Goal: Task Accomplishment & Management: Manage account settings

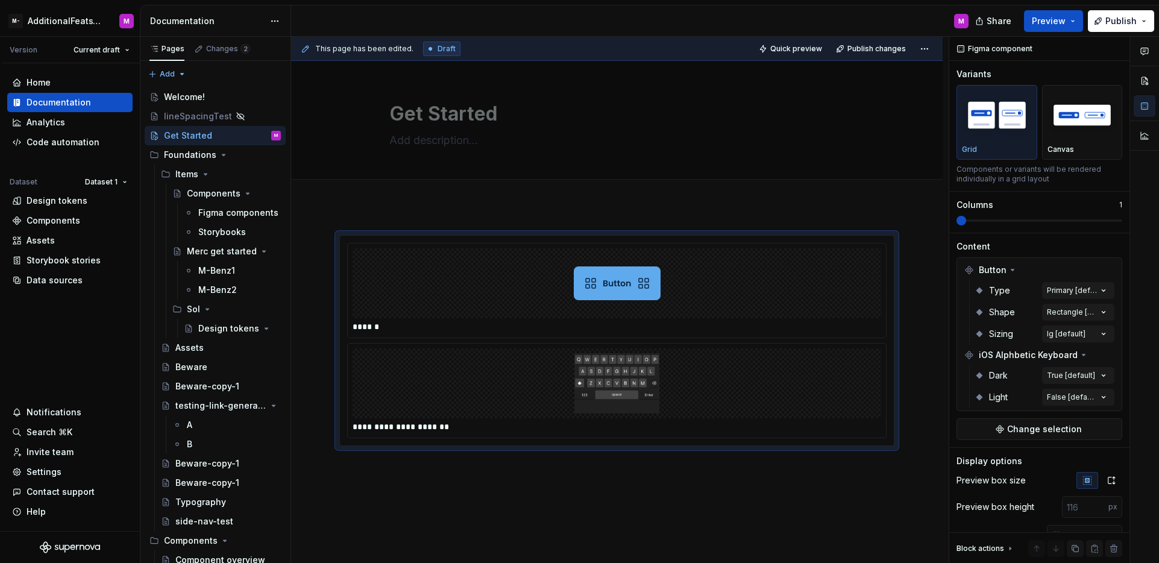
scroll to position [15, 0]
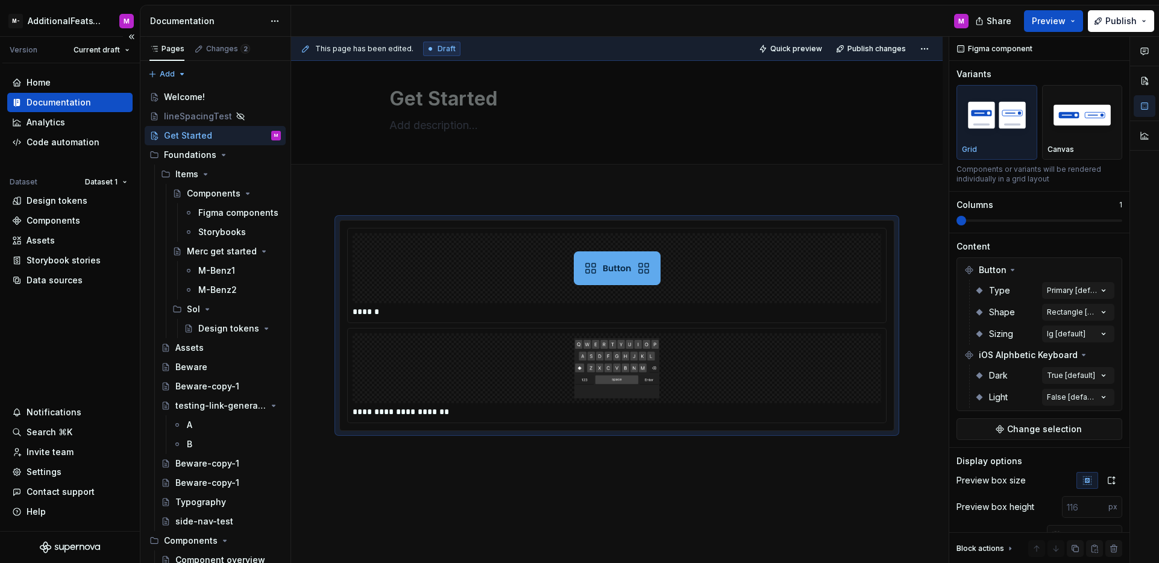
click at [101, 320] on div "Home Documentation Analytics Code automation Dataset Dataset 1 Design tokens Co…" at bounding box center [70, 297] width 140 height 468
type textarea "*"
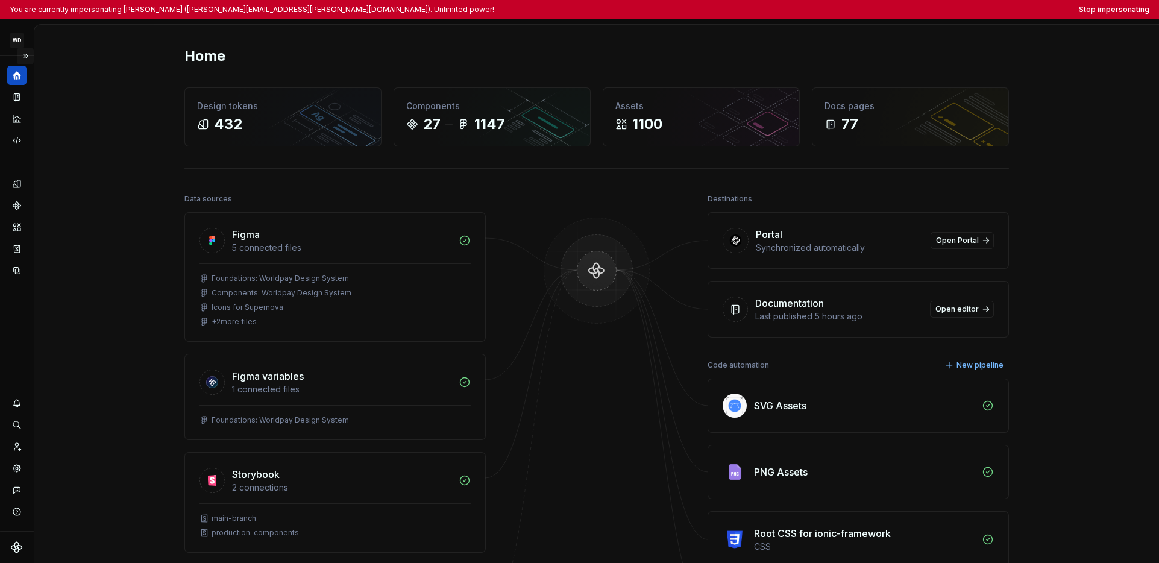
click at [25, 57] on button "Expand sidebar" at bounding box center [25, 56] width 17 height 17
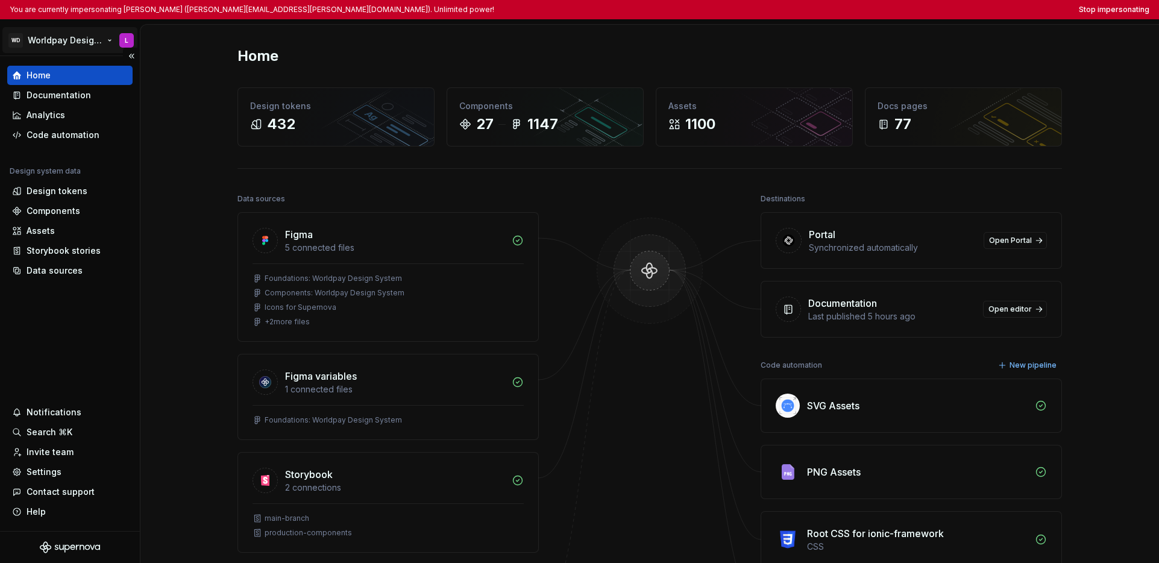
click at [86, 45] on html "You are currently impersonating Lucy (lucy.ormiston@worldpay.com). Unlimited po…" at bounding box center [579, 281] width 1159 height 563
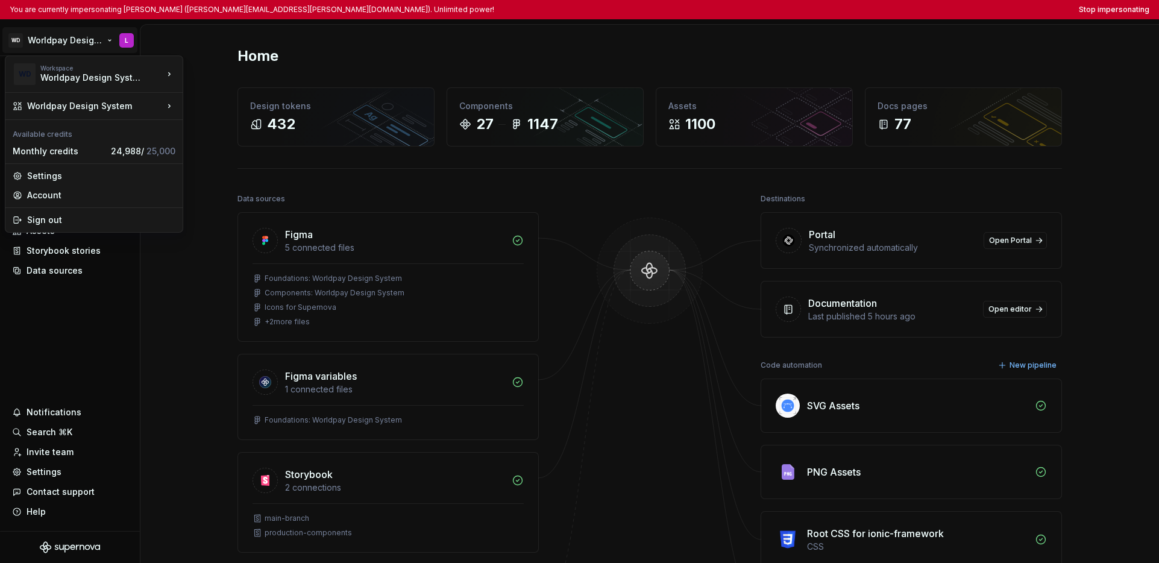
click at [82, 300] on html "You are currently impersonating Lucy (lucy.ormiston@worldpay.com). Unlimited po…" at bounding box center [579, 281] width 1159 height 563
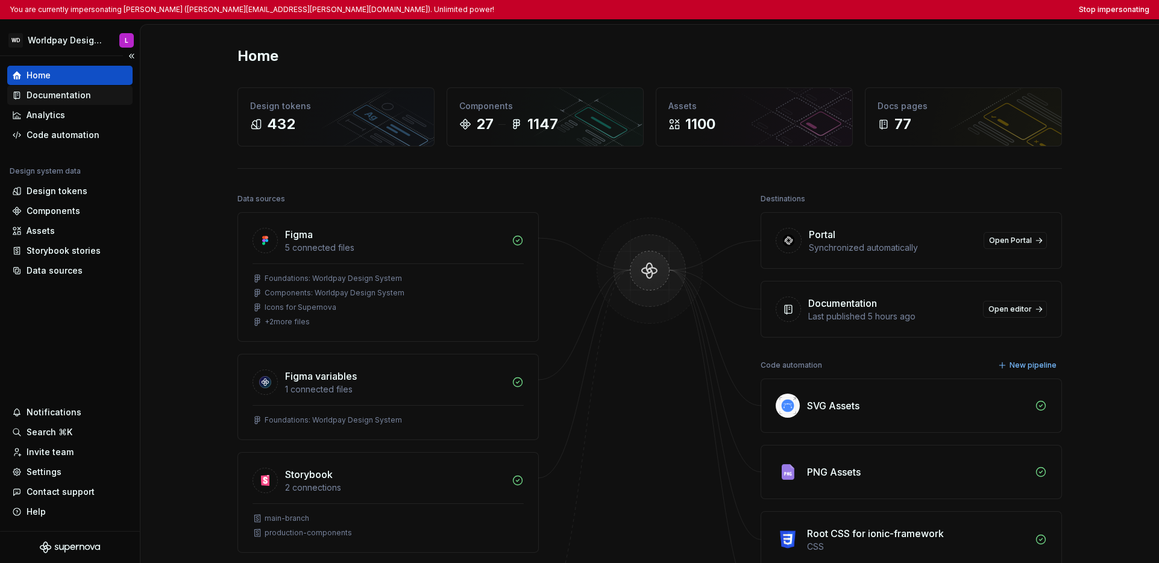
click at [90, 98] on div "Documentation" at bounding box center [70, 95] width 116 height 12
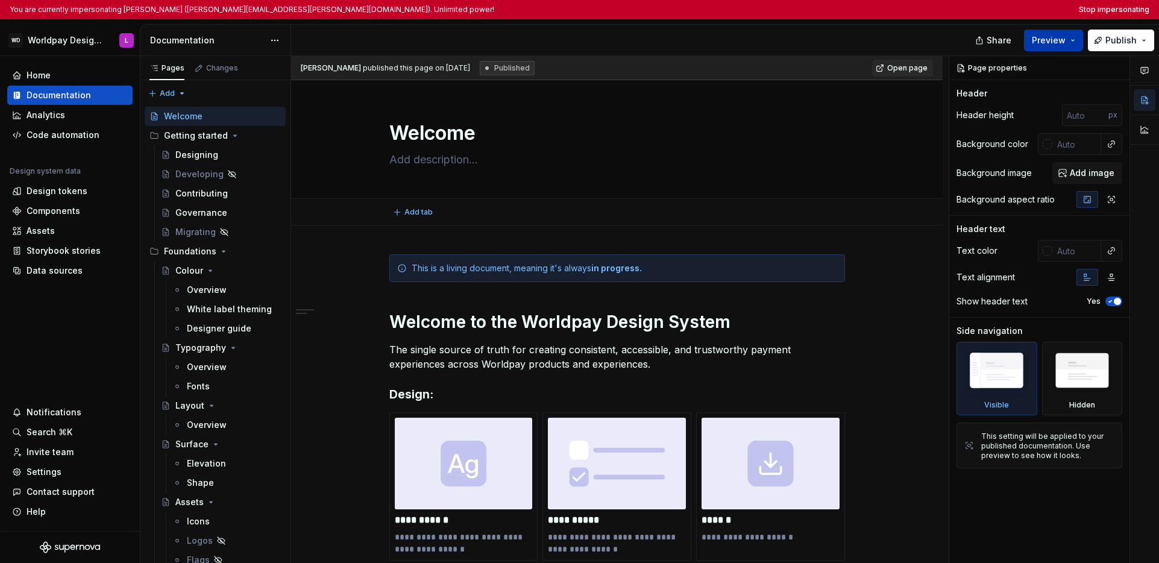
type textarea "*"
click at [892, 5] on button "Stop impersonating" at bounding box center [1114, 10] width 71 height 10
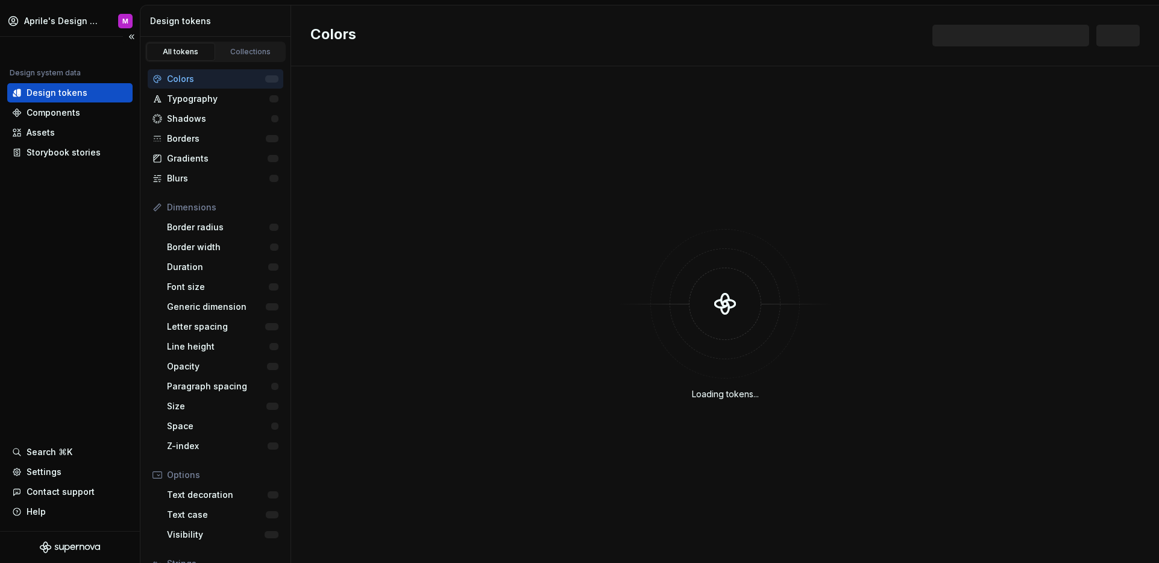
click at [100, 306] on div "Design system data Design tokens Components Assets Storybook stories Search ⌘K …" at bounding box center [70, 284] width 140 height 494
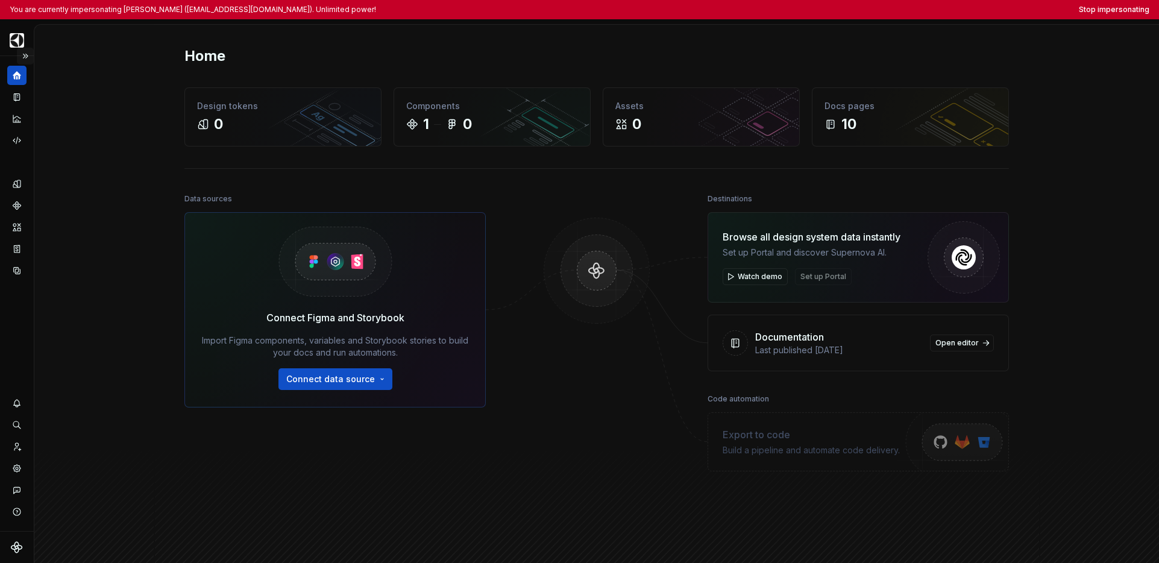
click at [28, 55] on button "Expand sidebar" at bounding box center [25, 56] width 17 height 17
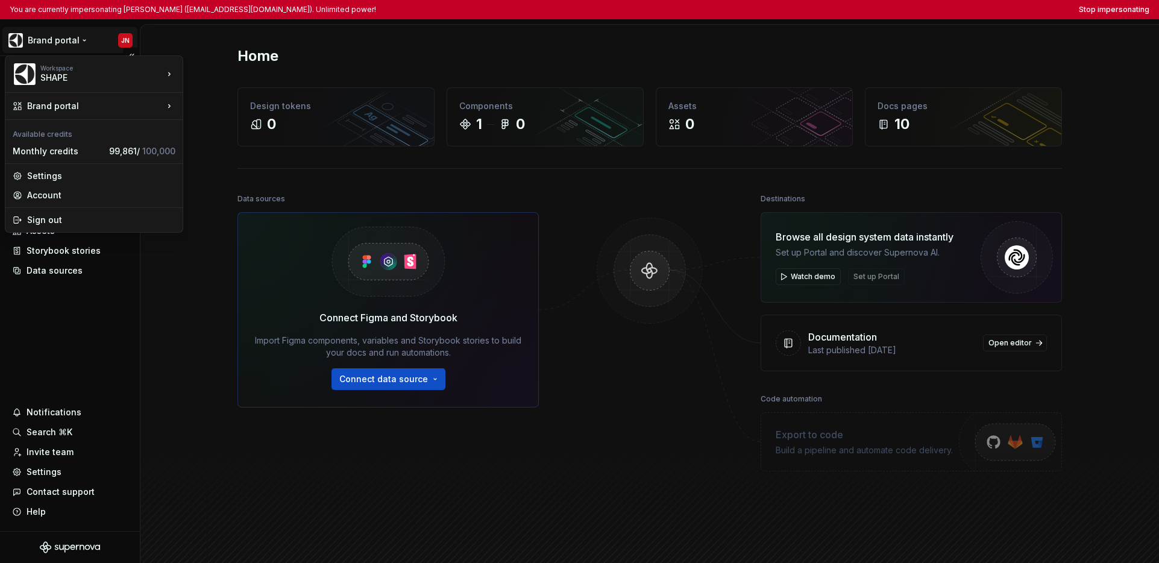
click at [54, 43] on html "You are currently impersonating Johan Nilo (johan.nilo@electrolux.com). Unlimit…" at bounding box center [579, 281] width 1159 height 563
click at [58, 325] on html "You are currently impersonating Johan Nilo (johan.nilo@electrolux.com). Unlimit…" at bounding box center [579, 281] width 1159 height 563
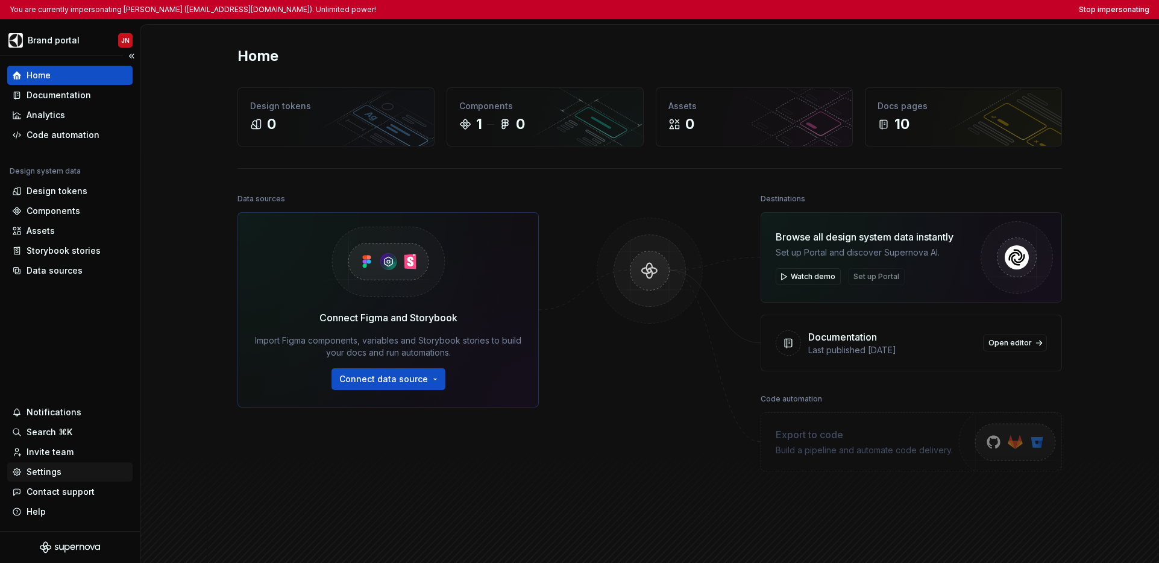
click at [51, 470] on div "Settings" at bounding box center [44, 472] width 35 height 12
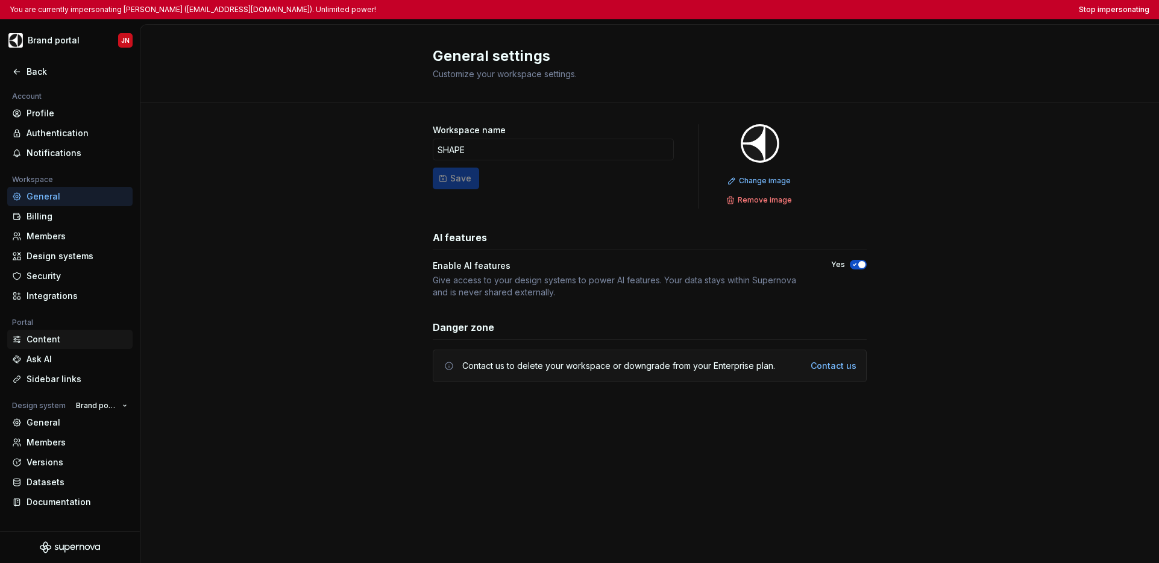
click at [52, 339] on div "Content" at bounding box center [77, 339] width 101 height 12
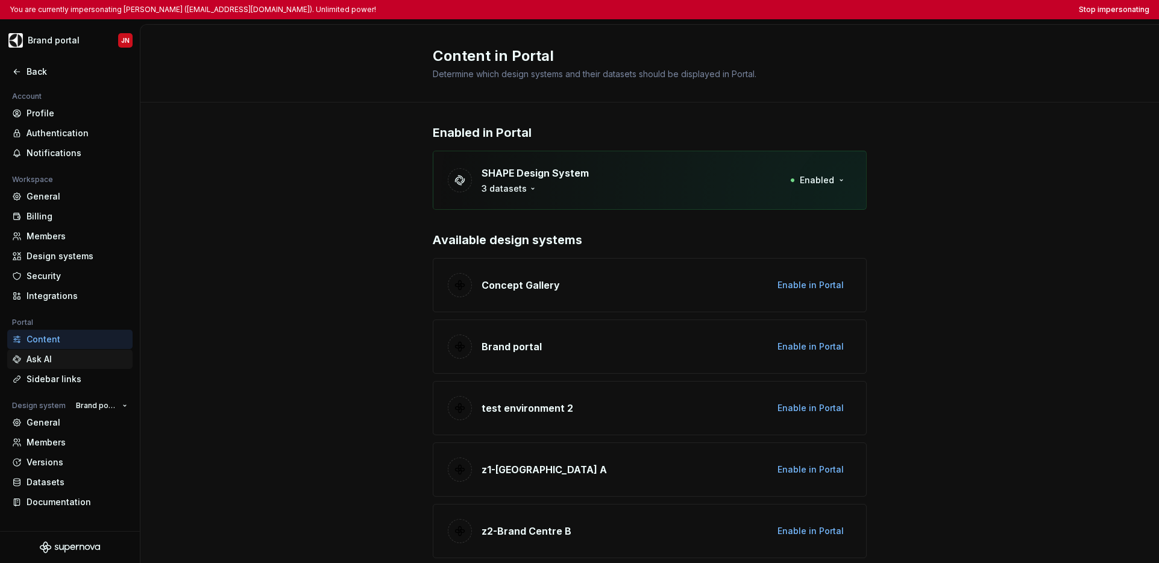
click at [54, 360] on div "Ask AI" at bounding box center [77, 359] width 101 height 12
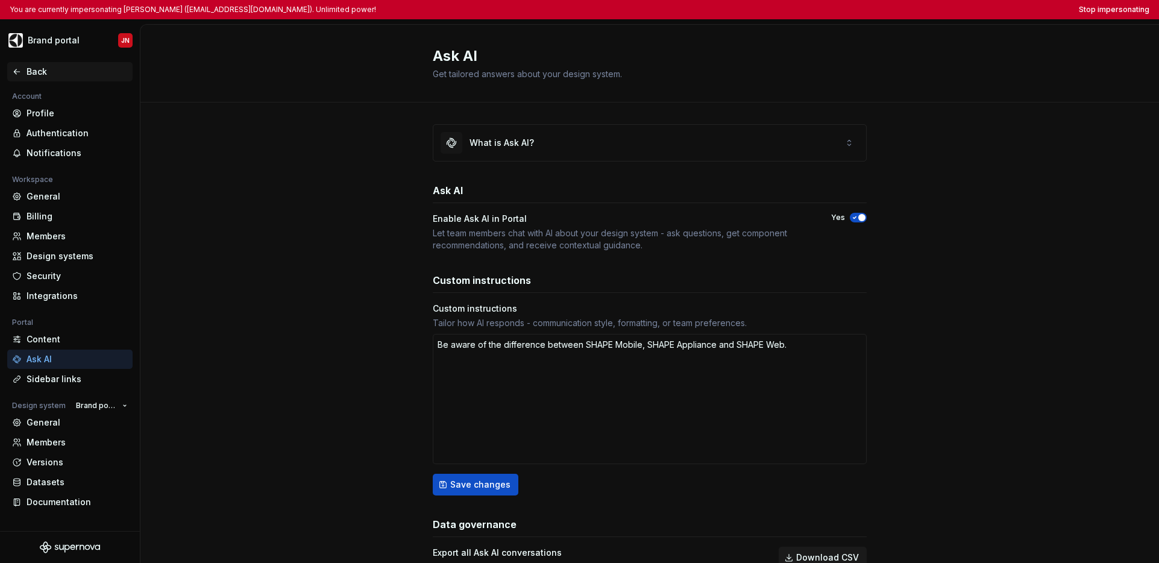
click at [18, 74] on icon at bounding box center [17, 72] width 10 height 10
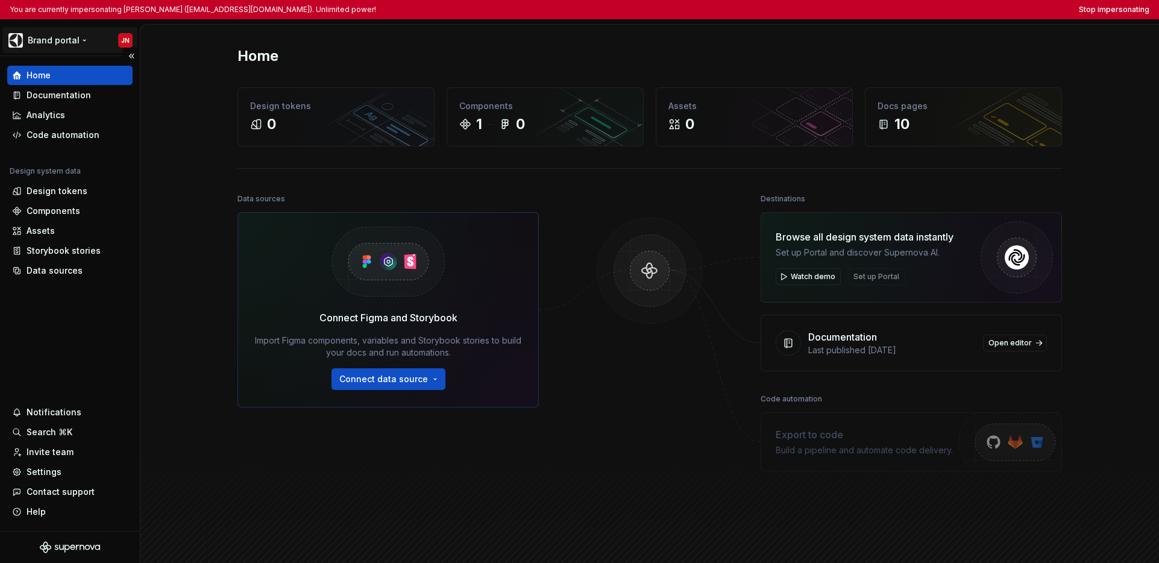
click at [50, 48] on html "You are currently impersonating Johan Nilo (johan.nilo@electrolux.com). Unlimit…" at bounding box center [579, 281] width 1159 height 563
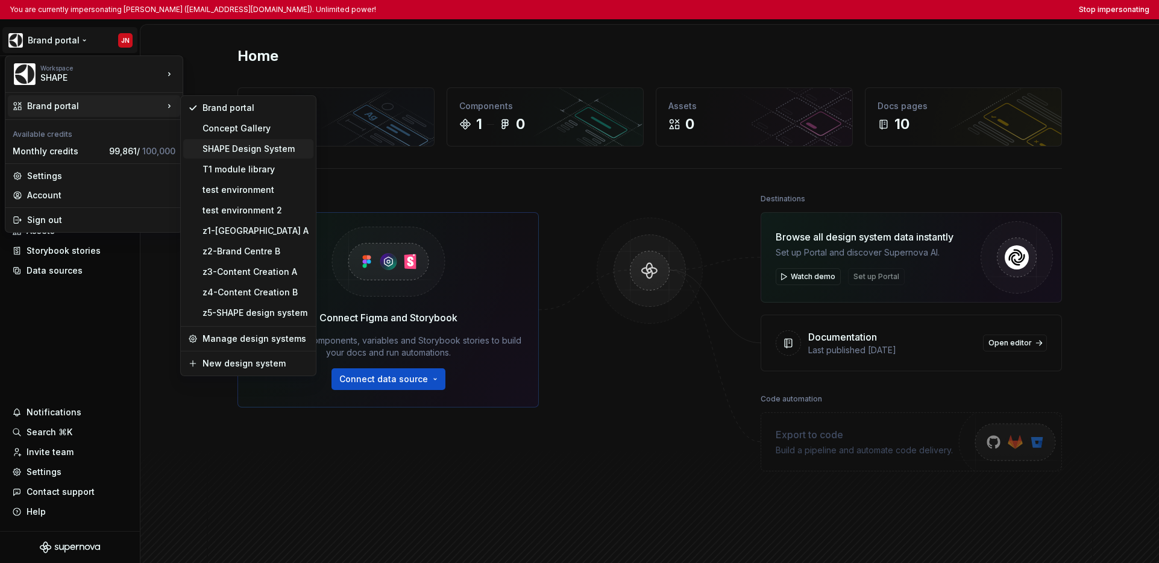
click at [225, 148] on div "SHAPE Design System" at bounding box center [255, 149] width 106 height 12
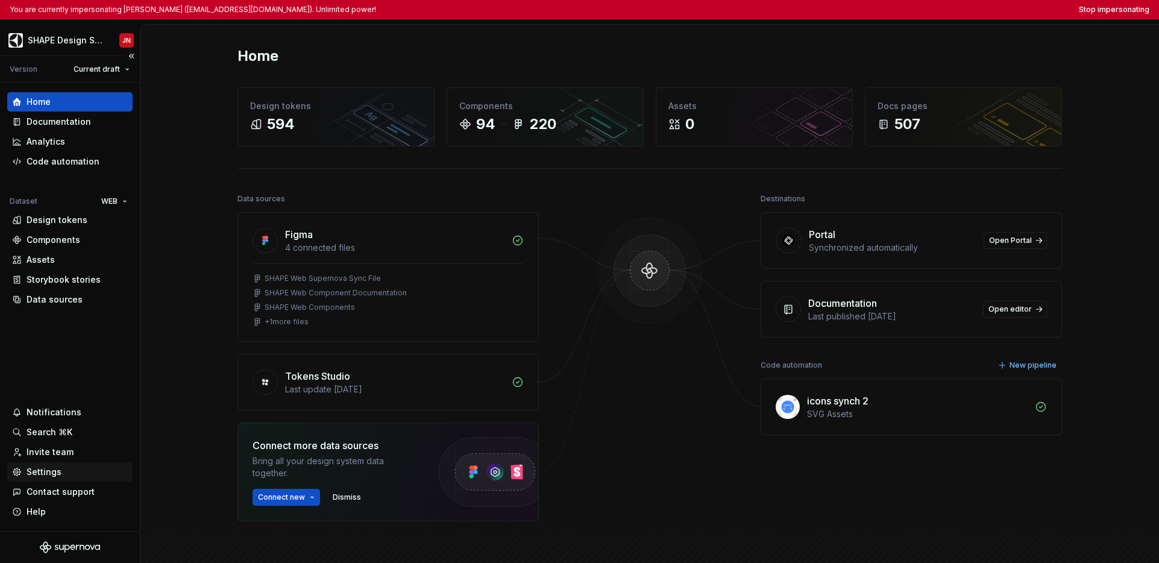
click at [40, 471] on div "Settings" at bounding box center [44, 472] width 35 height 12
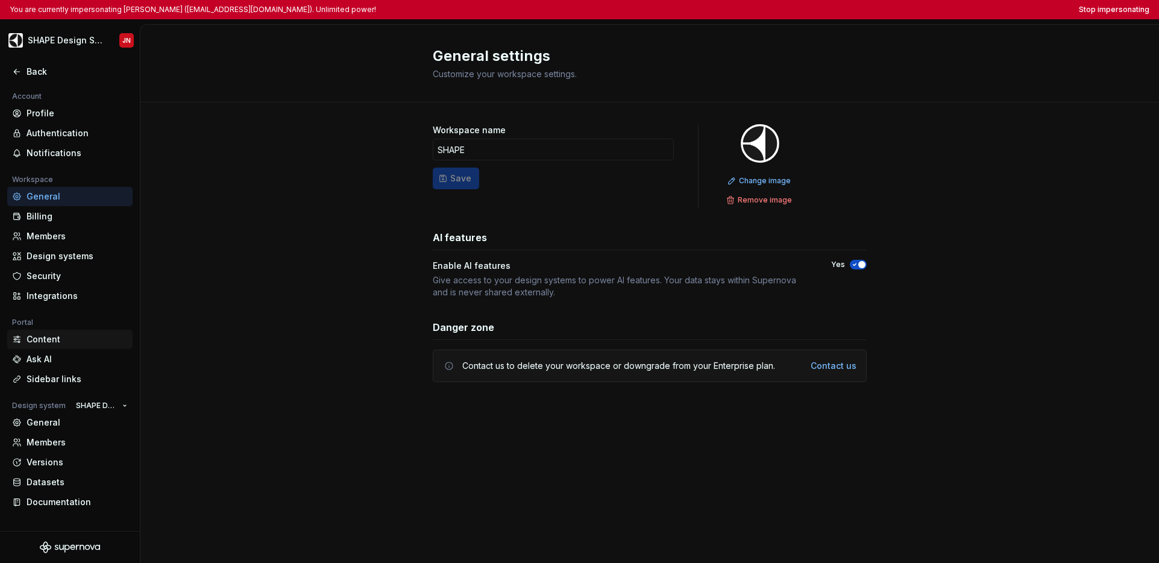
click at [53, 344] on div "Content" at bounding box center [77, 339] width 101 height 12
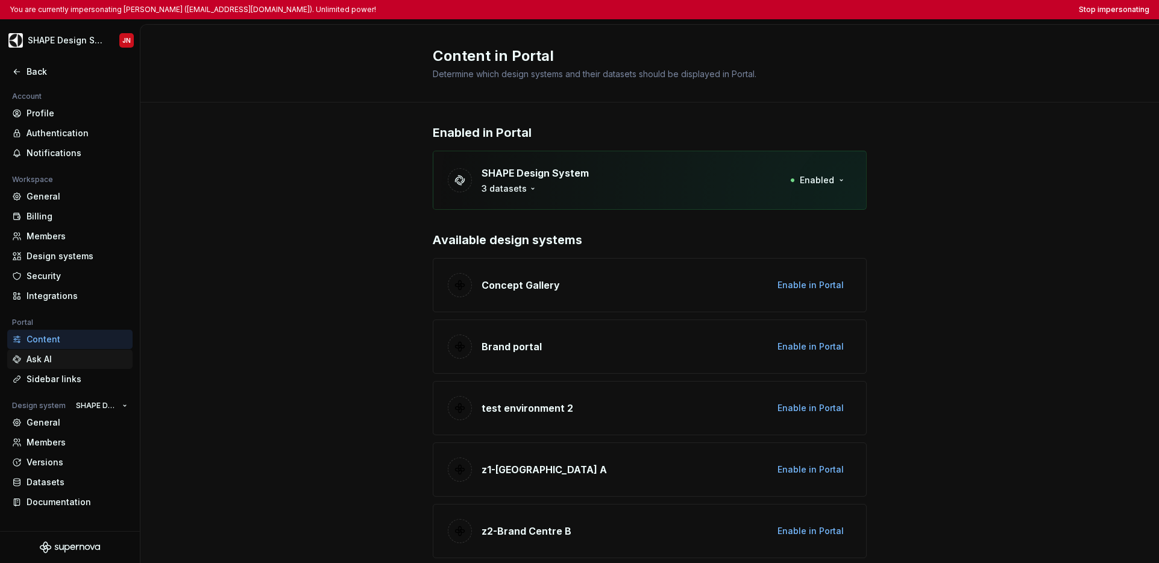
click at [51, 357] on div "Ask AI" at bounding box center [77, 359] width 101 height 12
type textarea "*"
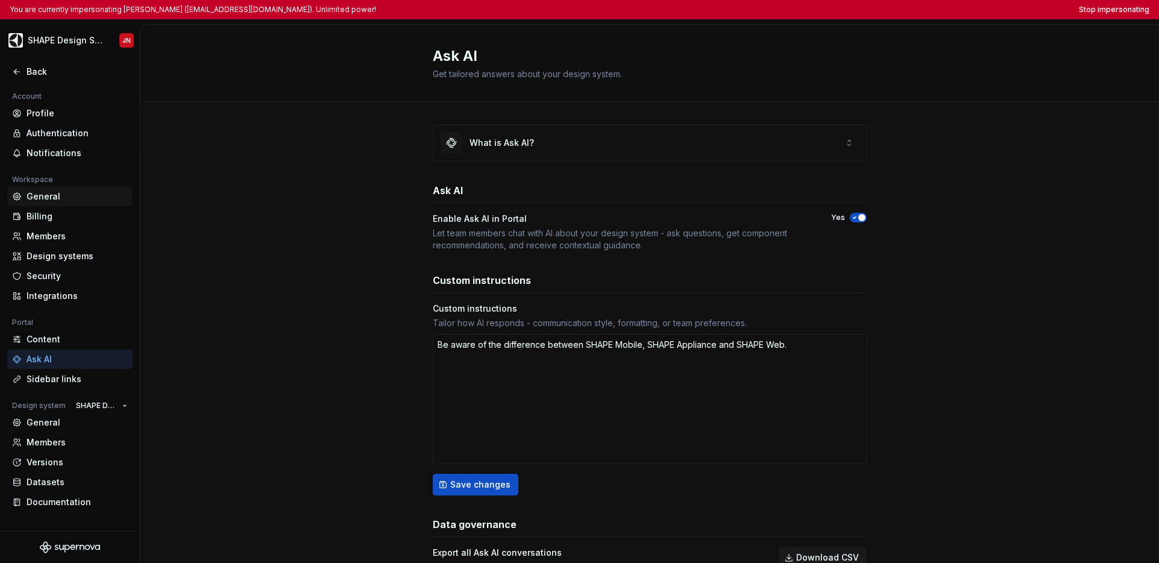
click at [54, 198] on div "General" at bounding box center [77, 196] width 101 height 12
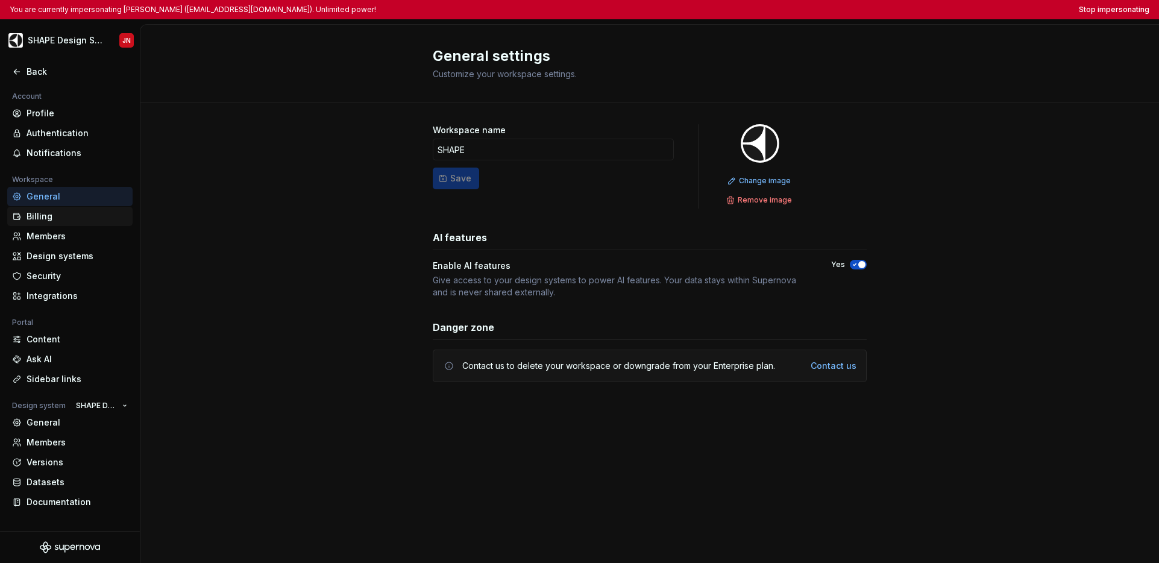
click at [43, 222] on div "Billing" at bounding box center [69, 216] width 125 height 19
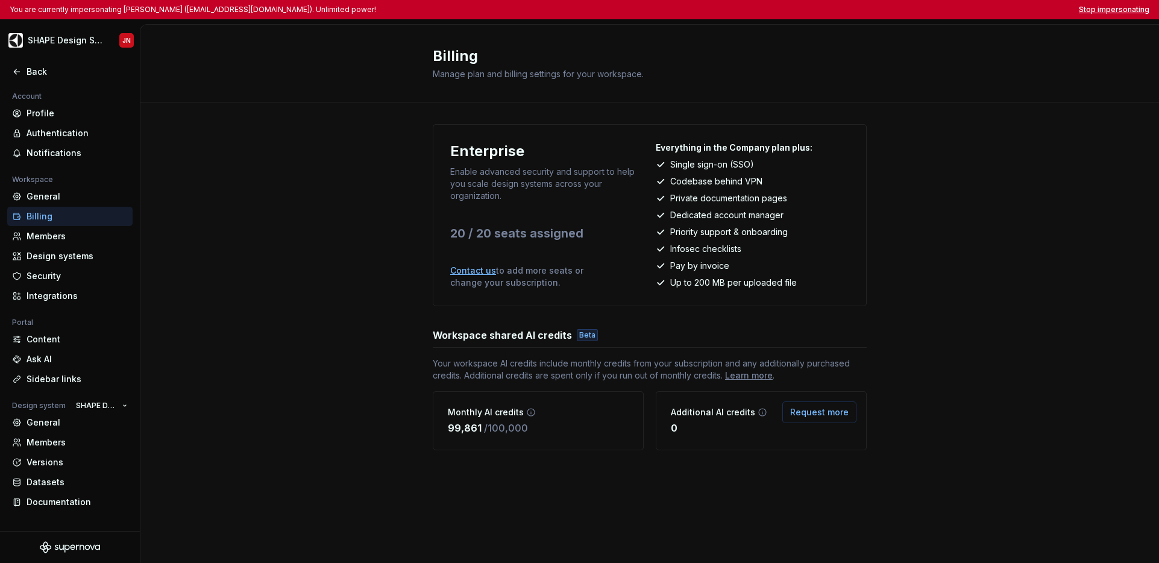
click at [892, 8] on button "Stop impersonating" at bounding box center [1114, 10] width 71 height 10
